Goal: Information Seeking & Learning: Check status

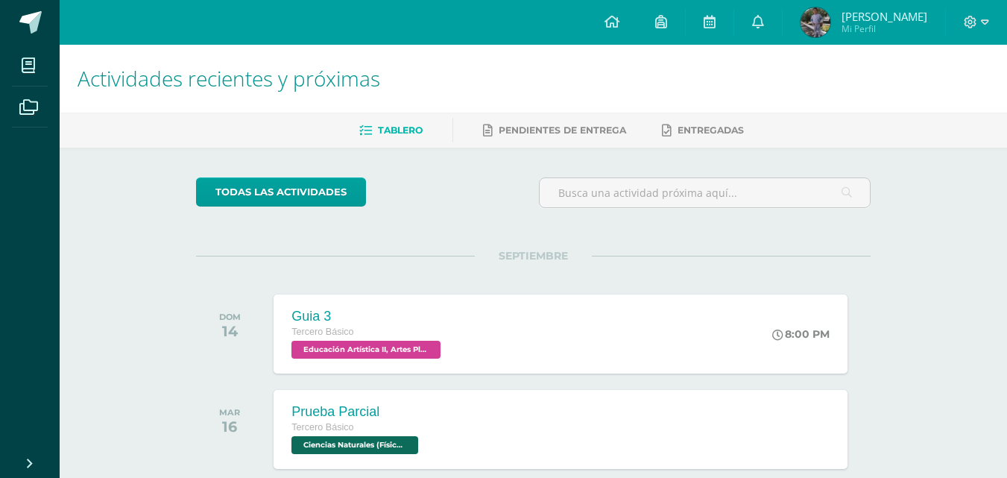
click at [830, 27] on img at bounding box center [815, 22] width 30 height 30
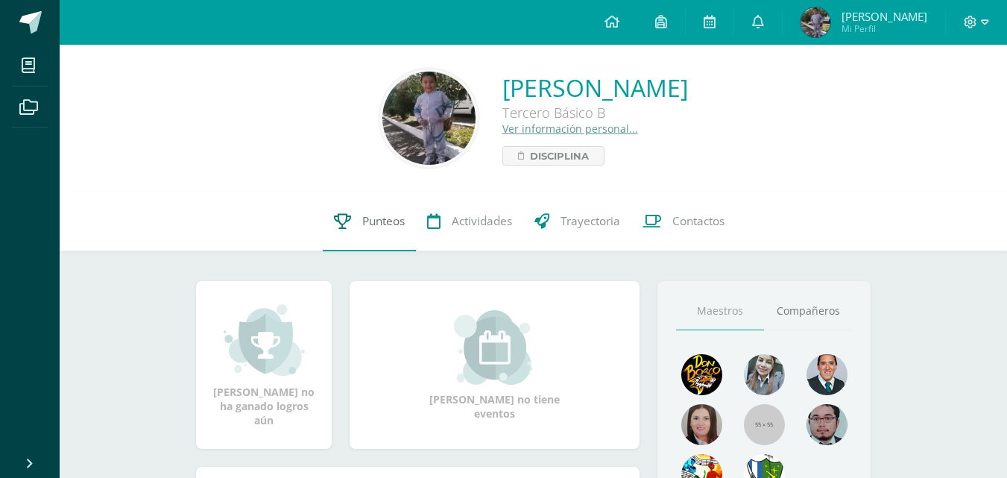
click at [407, 224] on link "Punteos" at bounding box center [369, 222] width 93 height 60
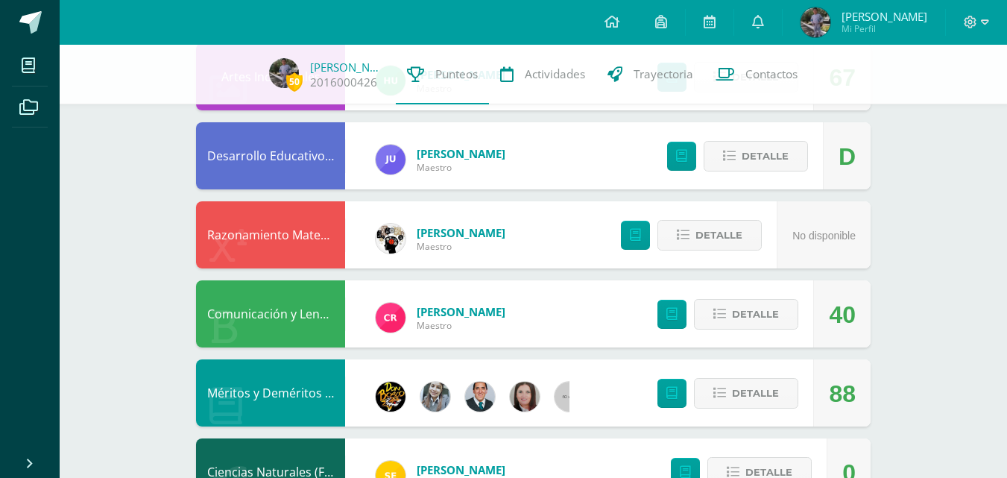
scroll to position [695, 0]
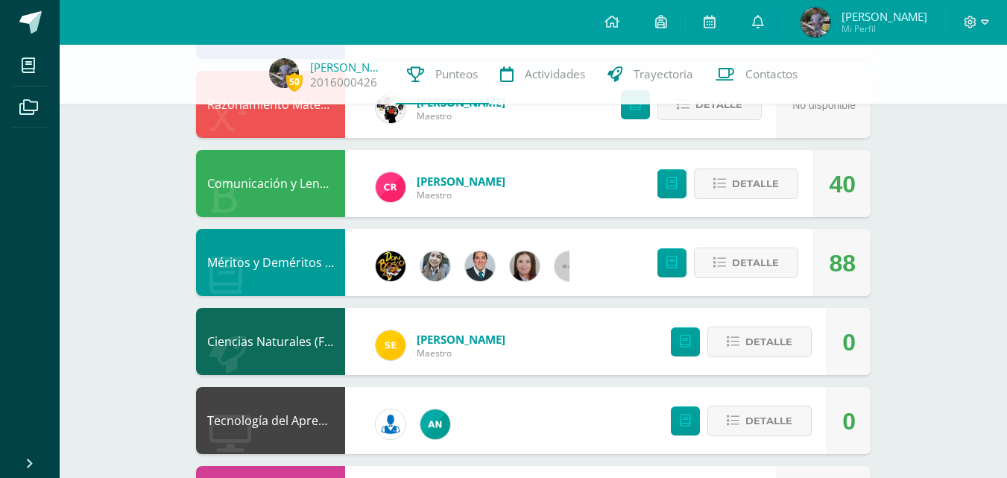
click at [317, 8] on div "Configuración Cerrar sesión [PERSON_NAME] Mi Perfil Avisos 746 avisos sin leer …" at bounding box center [533, 22] width 947 height 45
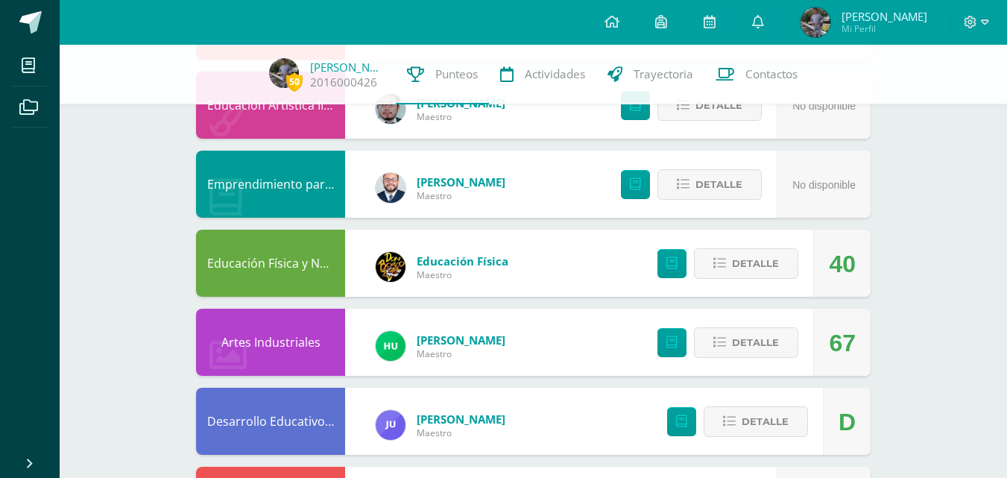
scroll to position [397, 0]
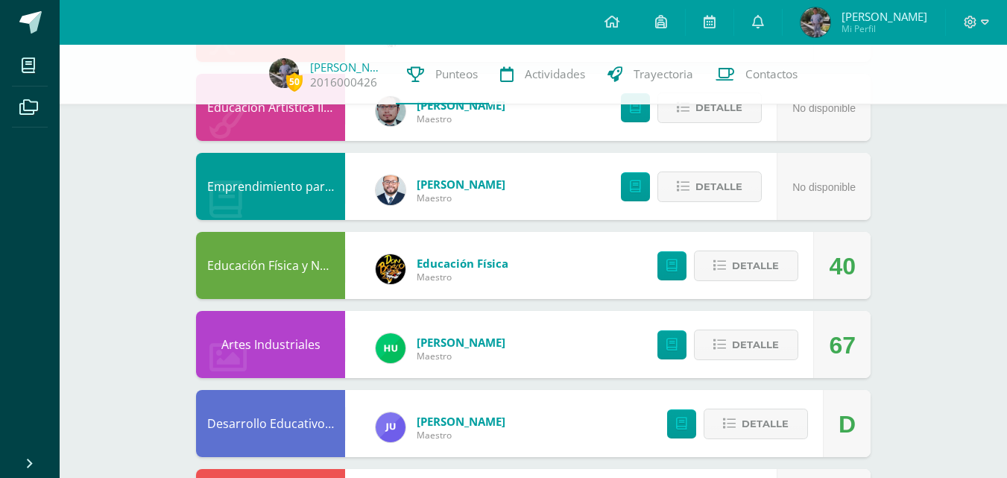
click at [317, 8] on div "Configuración Cerrar sesión [PERSON_NAME] Mi Perfil Avisos 746 avisos sin leer …" at bounding box center [533, 22] width 947 height 45
click at [317, 2] on div "Configuración Cerrar sesión [PERSON_NAME] Mi Perfil Avisos 746 avisos sin leer …" at bounding box center [533, 22] width 947 height 45
click at [317, 10] on div "Configuración Cerrar sesión [PERSON_NAME] Mi Perfil Avisos 746 avisos sin leer …" at bounding box center [533, 22] width 947 height 45
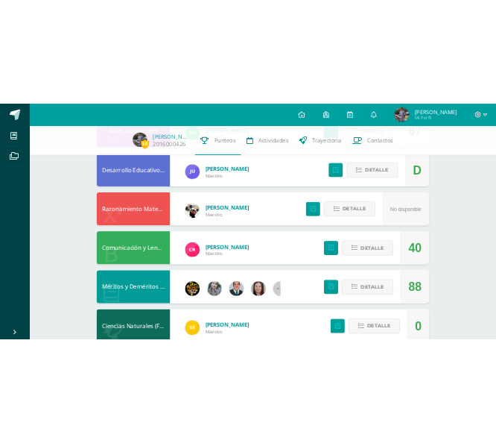
scroll to position [959, 0]
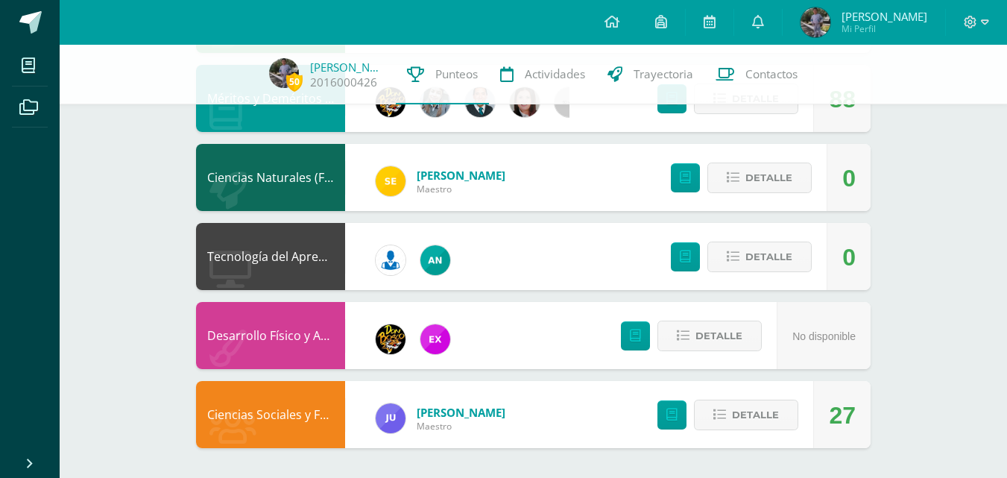
click at [317, 9] on div "Configuración Cerrar sesión [PERSON_NAME] Mi Perfil Avisos 746 avisos sin leer …" at bounding box center [533, 22] width 947 height 45
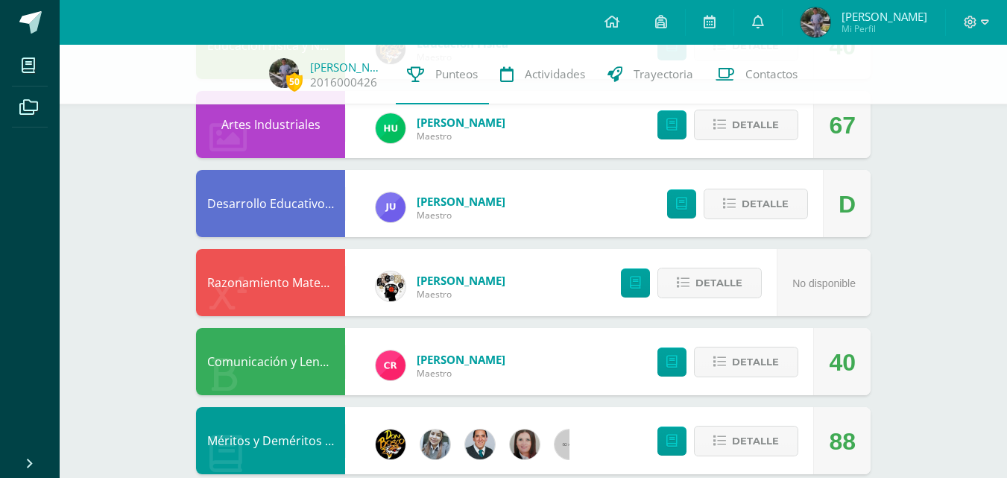
scroll to position [816, 0]
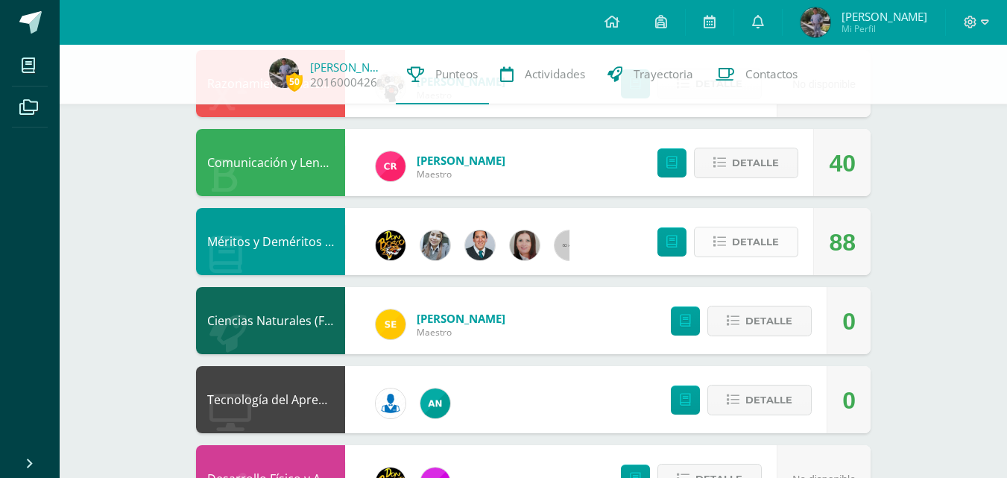
click at [755, 252] on span "Detalle" at bounding box center [755, 242] width 47 height 28
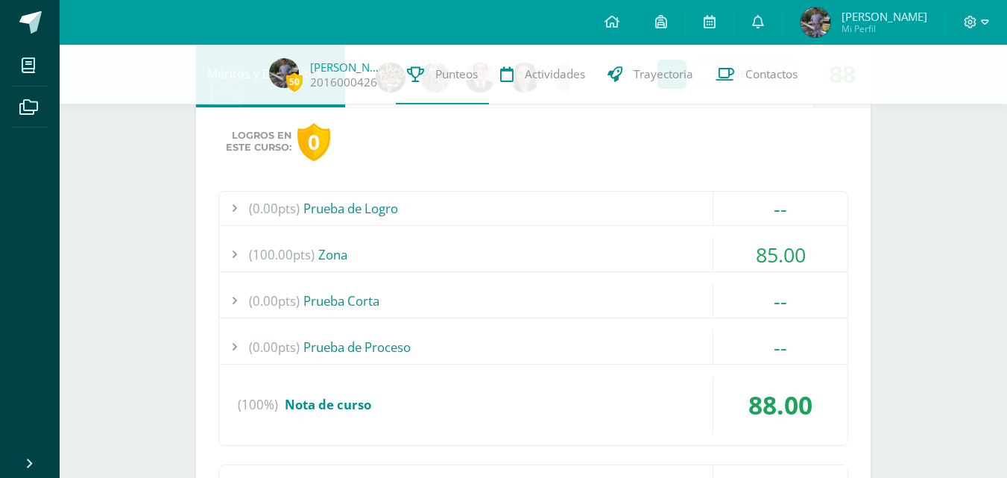
scroll to position [1014, 0]
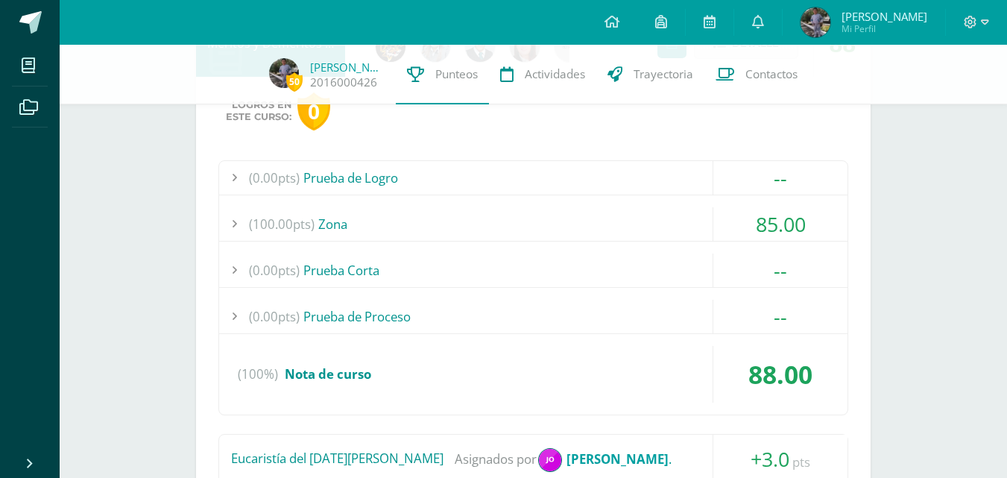
click at [449, 386] on div "(100%) Nota de curso" at bounding box center [533, 374] width 628 height 57
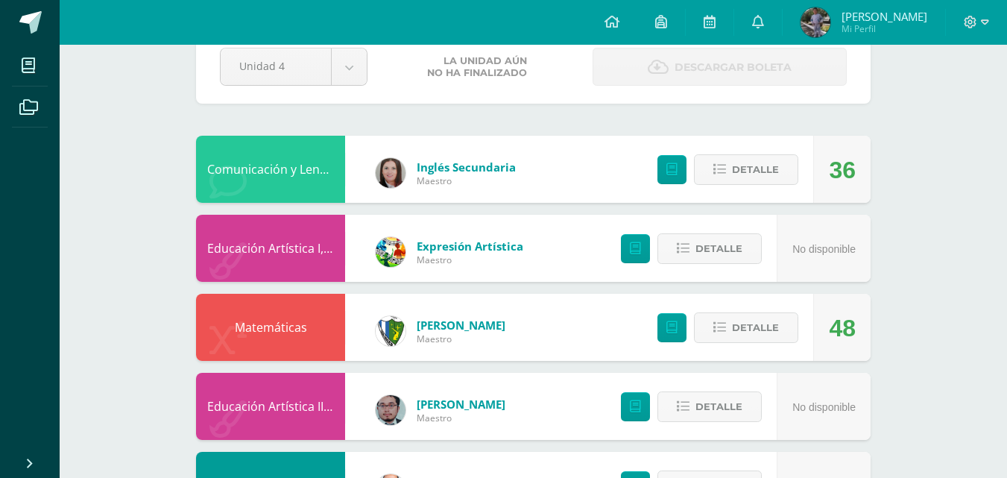
scroll to position [0, 0]
